Goal: Navigation & Orientation: Find specific page/section

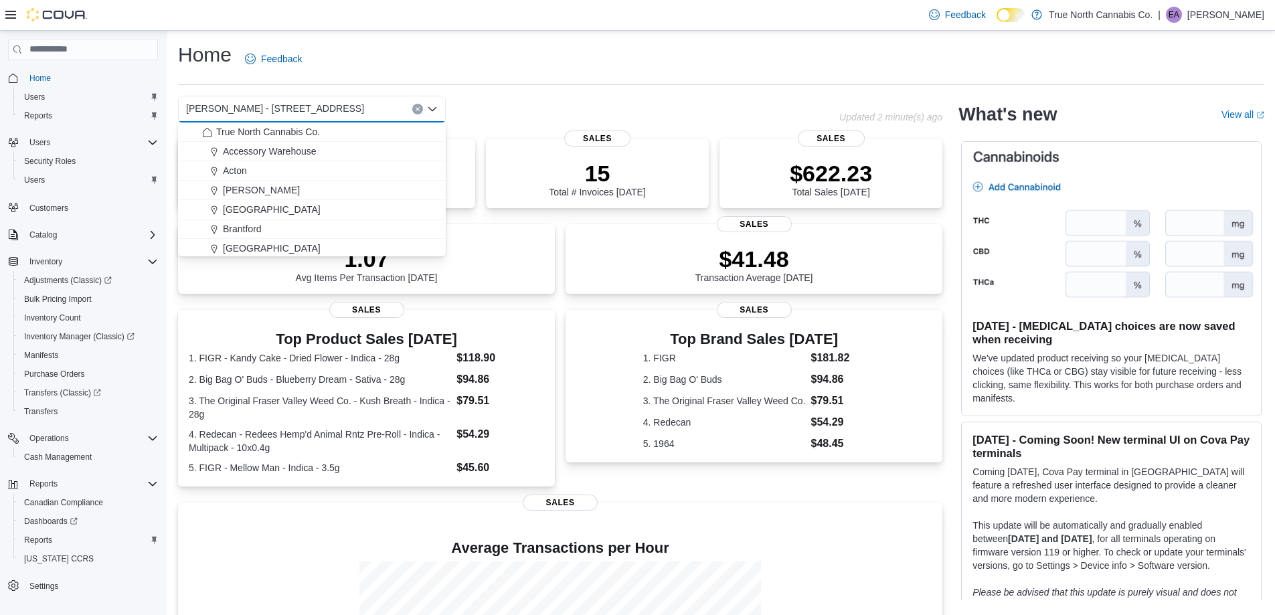
click at [633, 108] on div "[PERSON_NAME] - [STREET_ADDRESS] Selected. [GEOGRAPHIC_DATA] - [STREET_ADDRESS]…" at bounding box center [508, 109] width 661 height 27
